Goal: Task Accomplishment & Management: Use online tool/utility

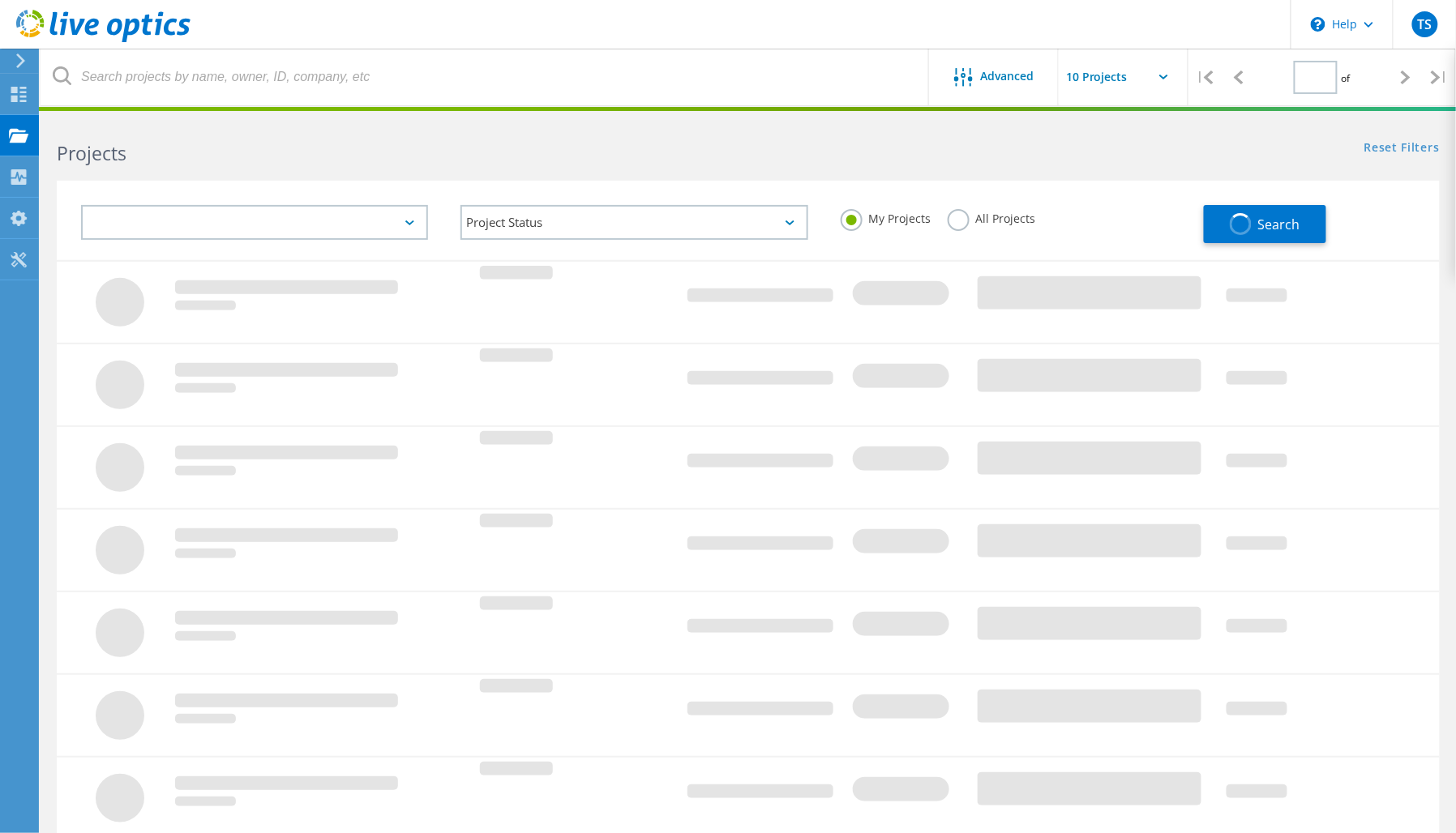
type input "1"
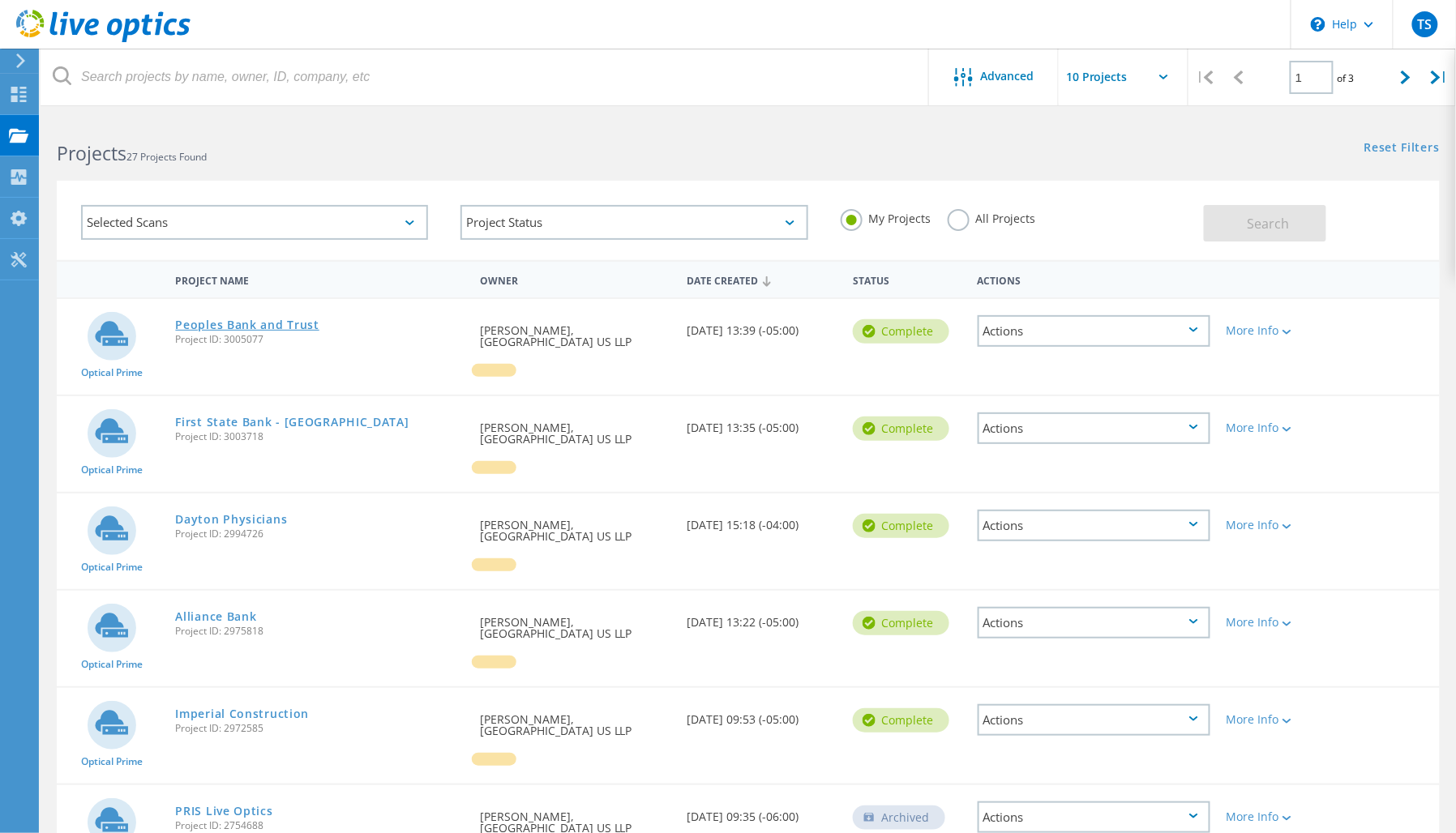
click at [253, 320] on link "Peoples Bank and Trust" at bounding box center [247, 324] width 144 height 11
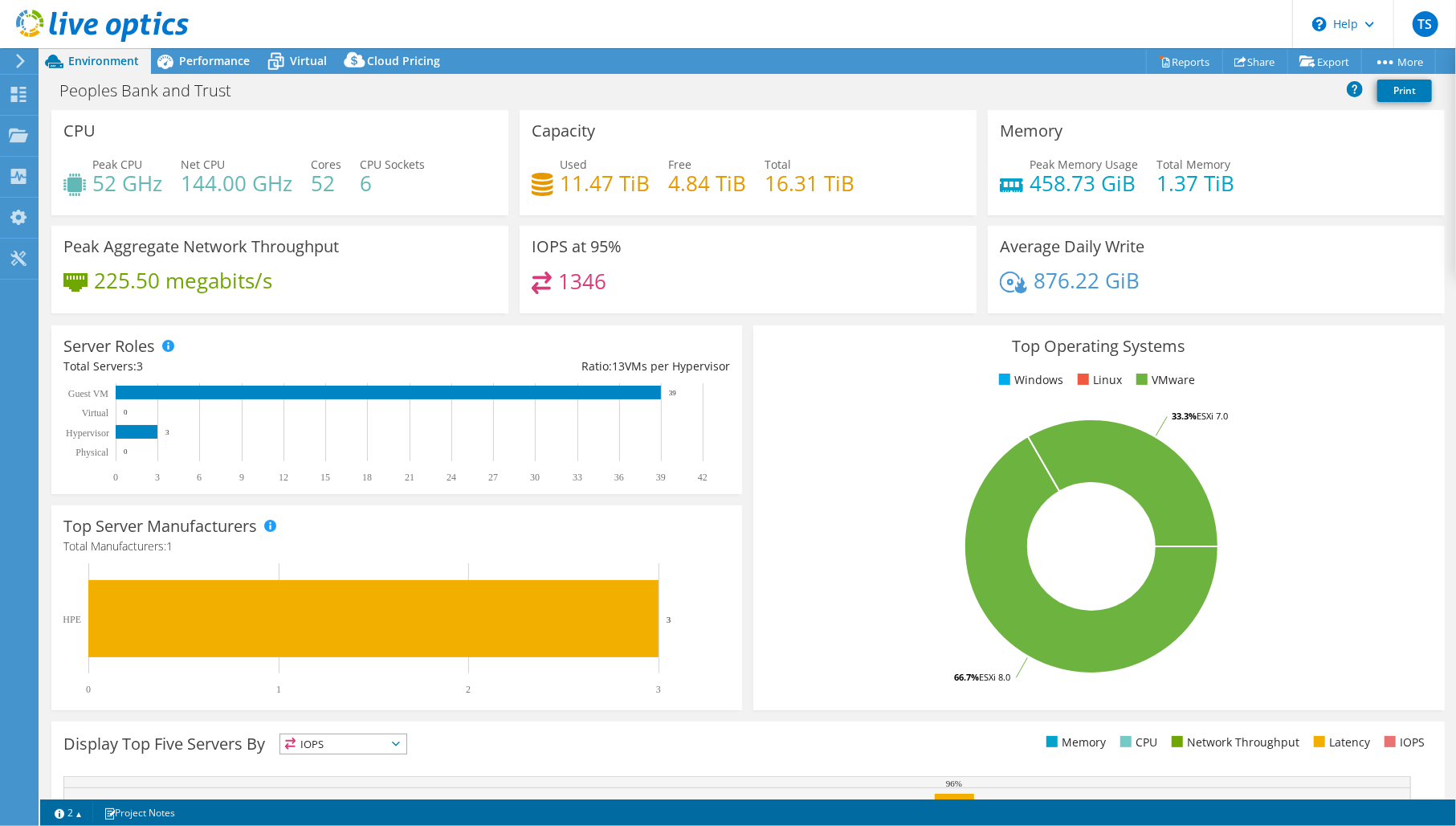
select select "USD"
click at [204, 68] on span "Performance" at bounding box center [214, 61] width 71 height 15
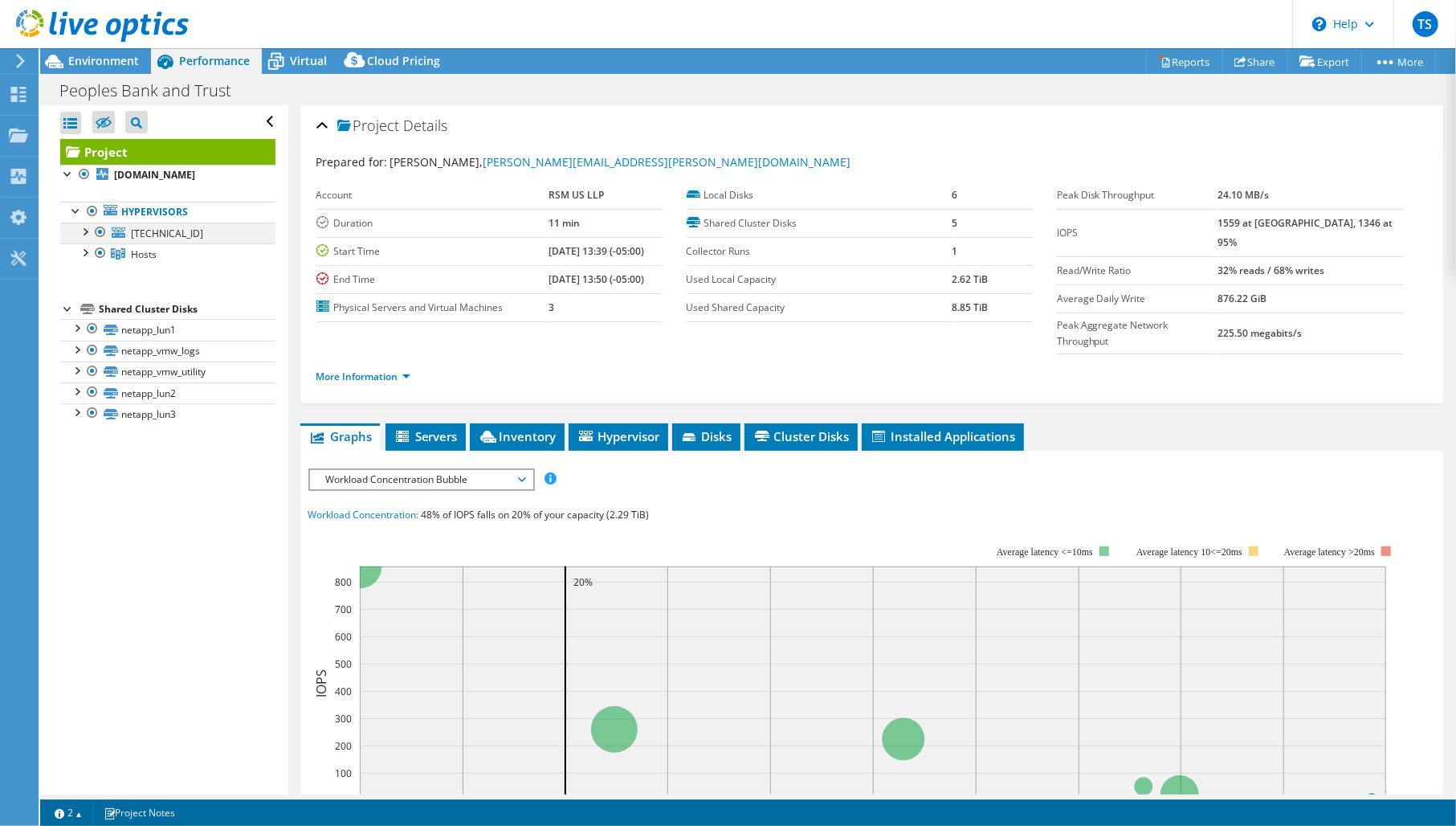
click at [83, 226] on div at bounding box center [84, 230] width 16 height 16
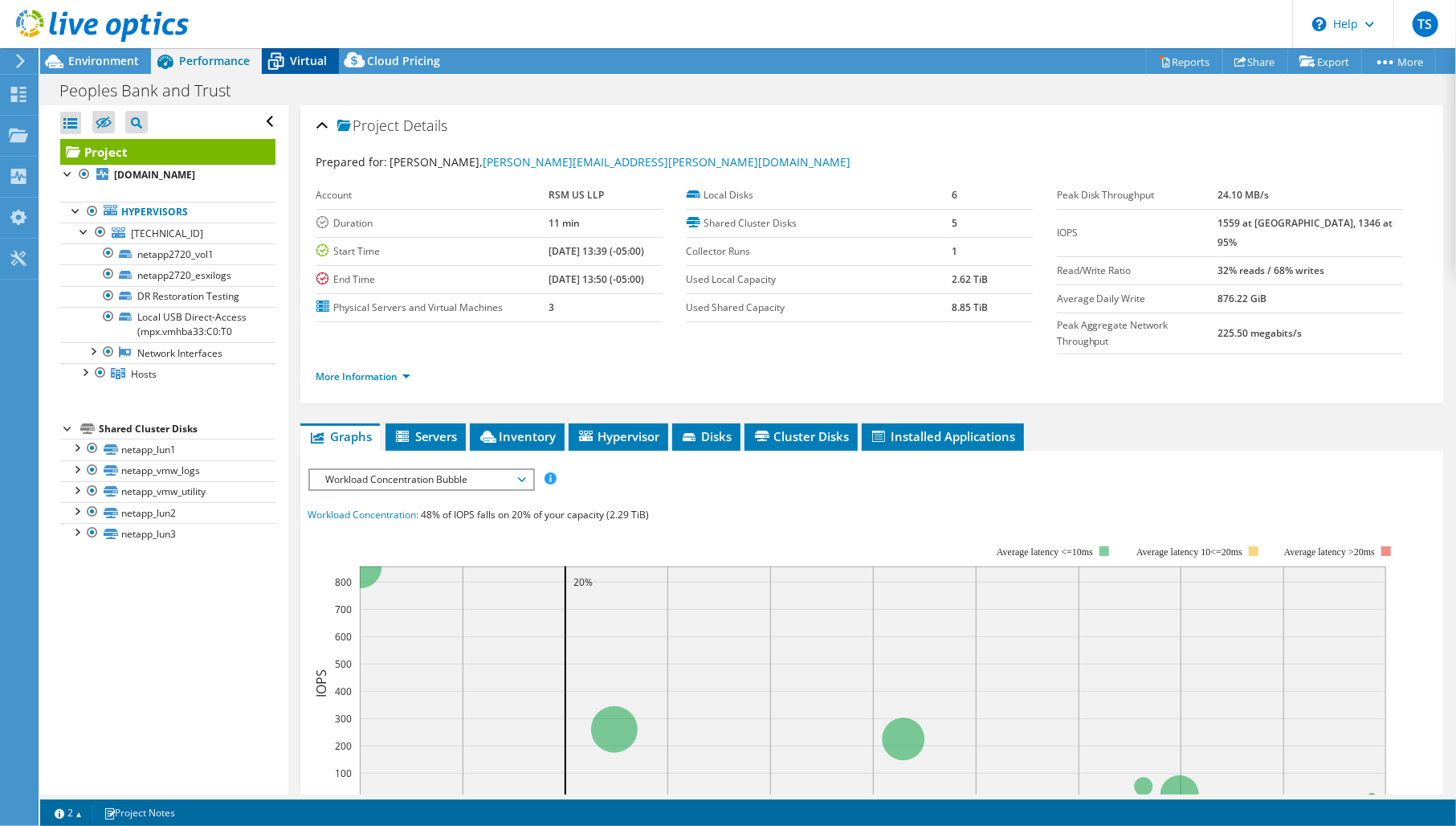
click at [294, 69] on div "Virtual" at bounding box center [301, 61] width 77 height 26
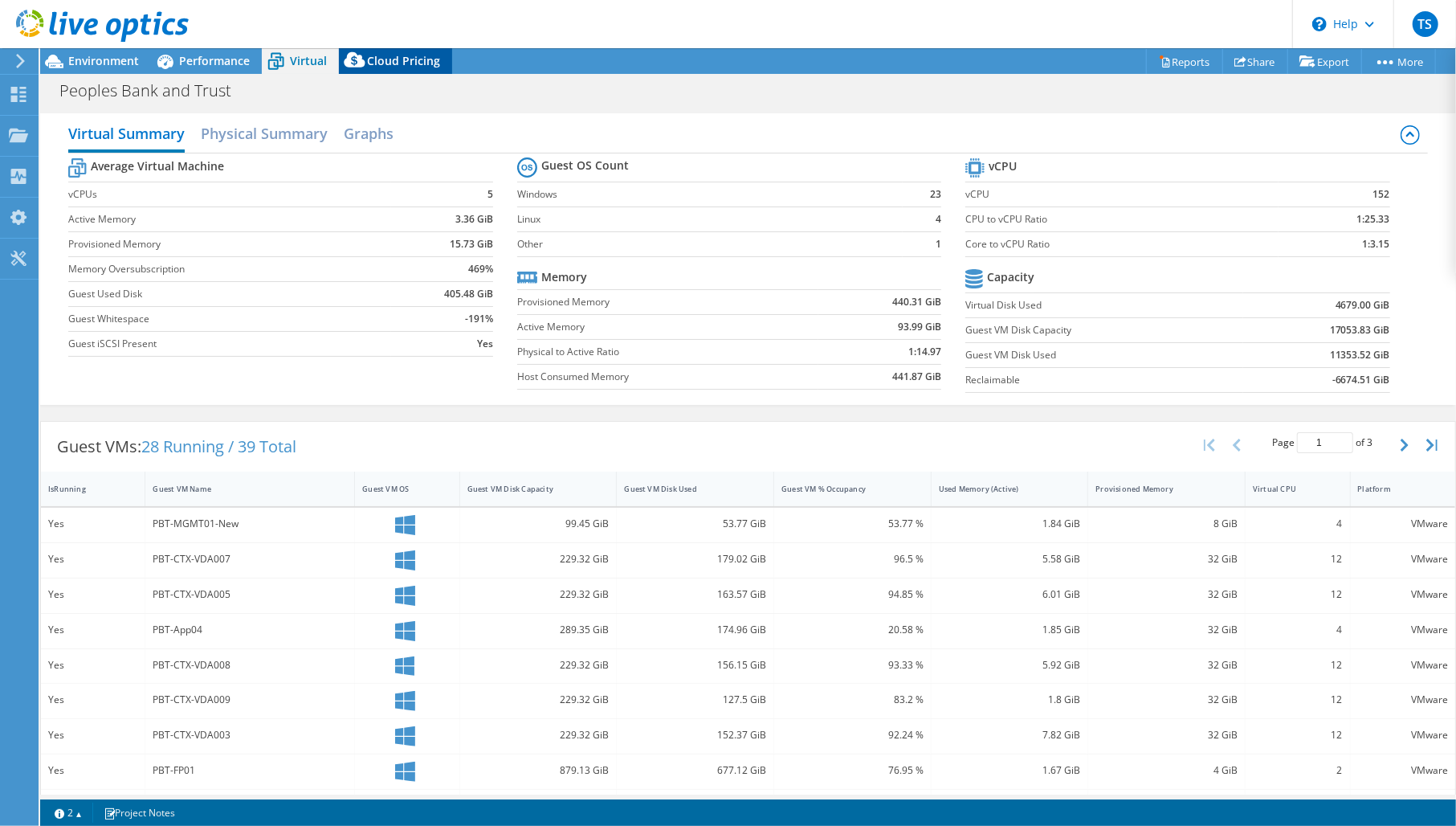
click at [391, 58] on span "Cloud Pricing" at bounding box center [403, 61] width 73 height 15
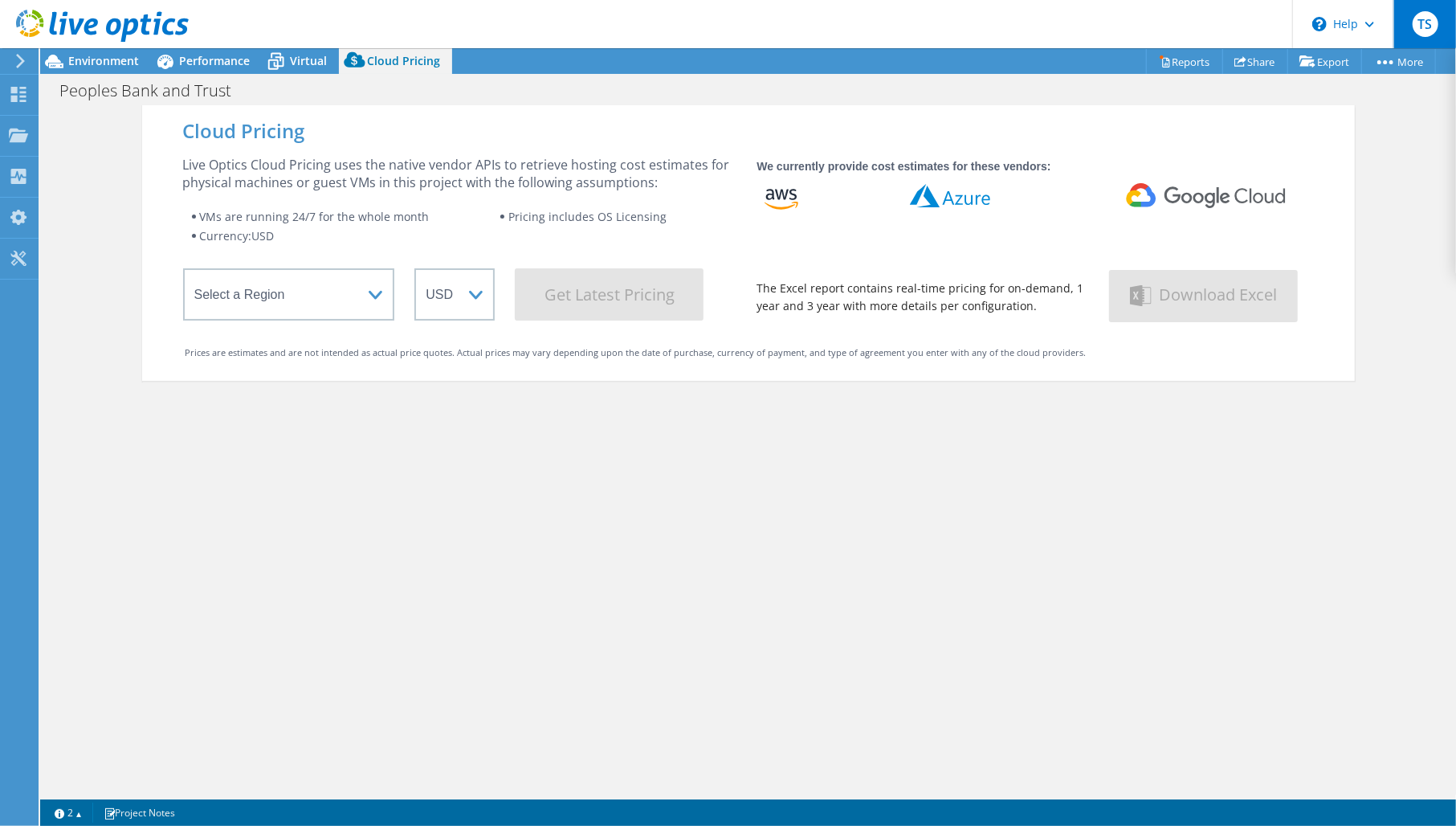
click at [1422, 34] on span "TS" at bounding box center [1425, 24] width 26 height 26
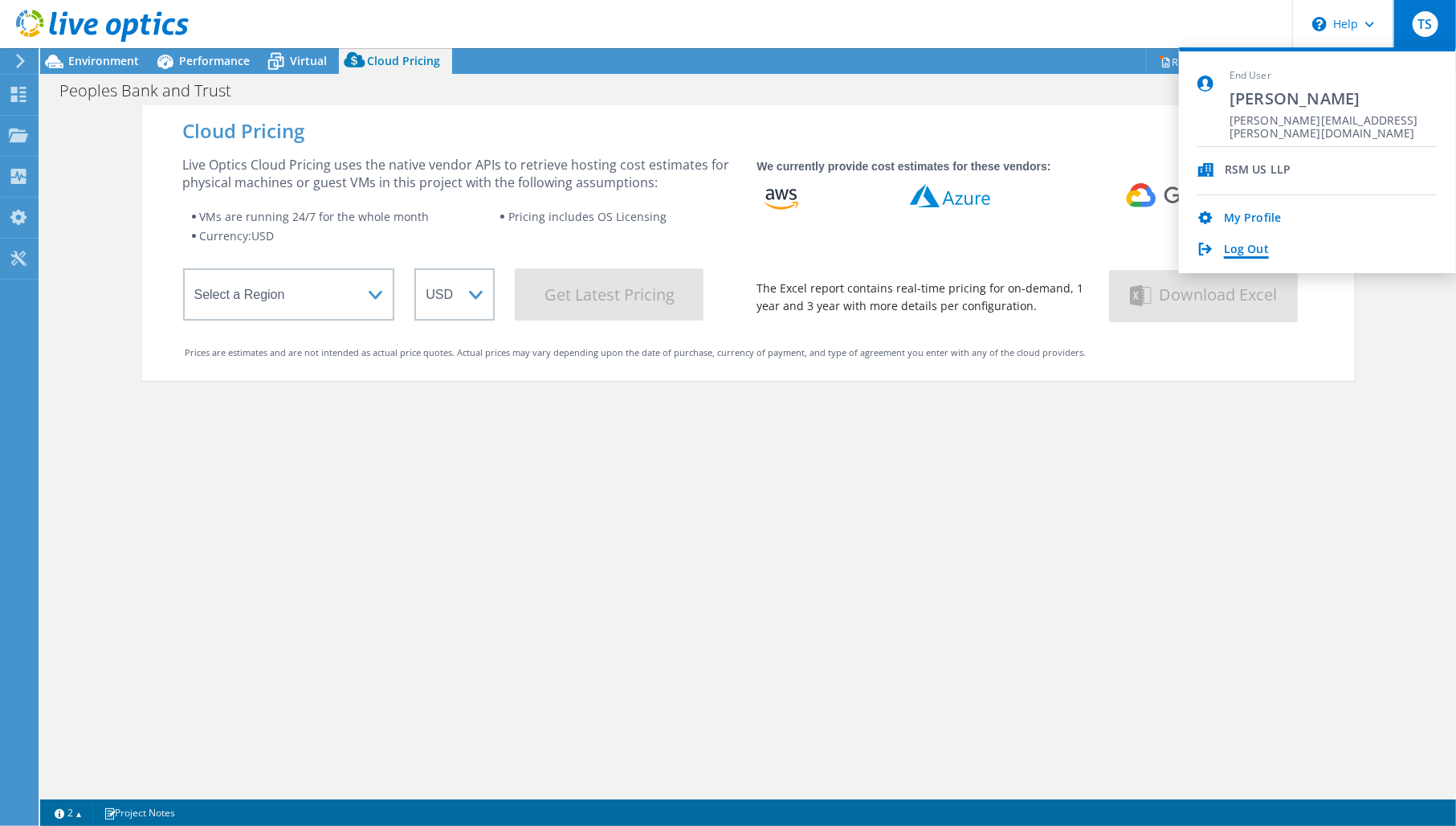
click at [1251, 247] on link "Log Out" at bounding box center [1246, 250] width 45 height 15
